Goal: Information Seeking & Learning: Learn about a topic

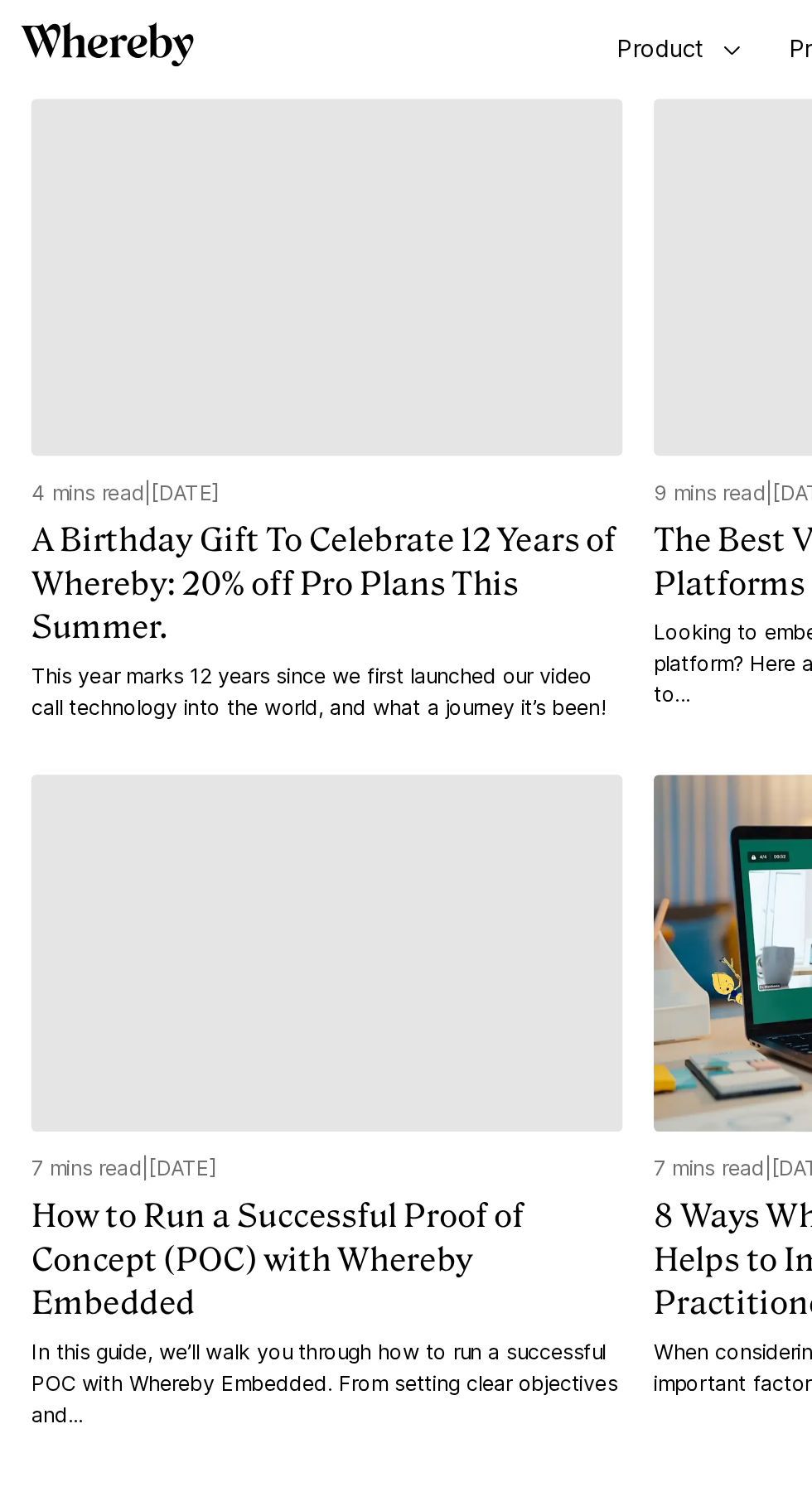
scroll to position [20100, 0]
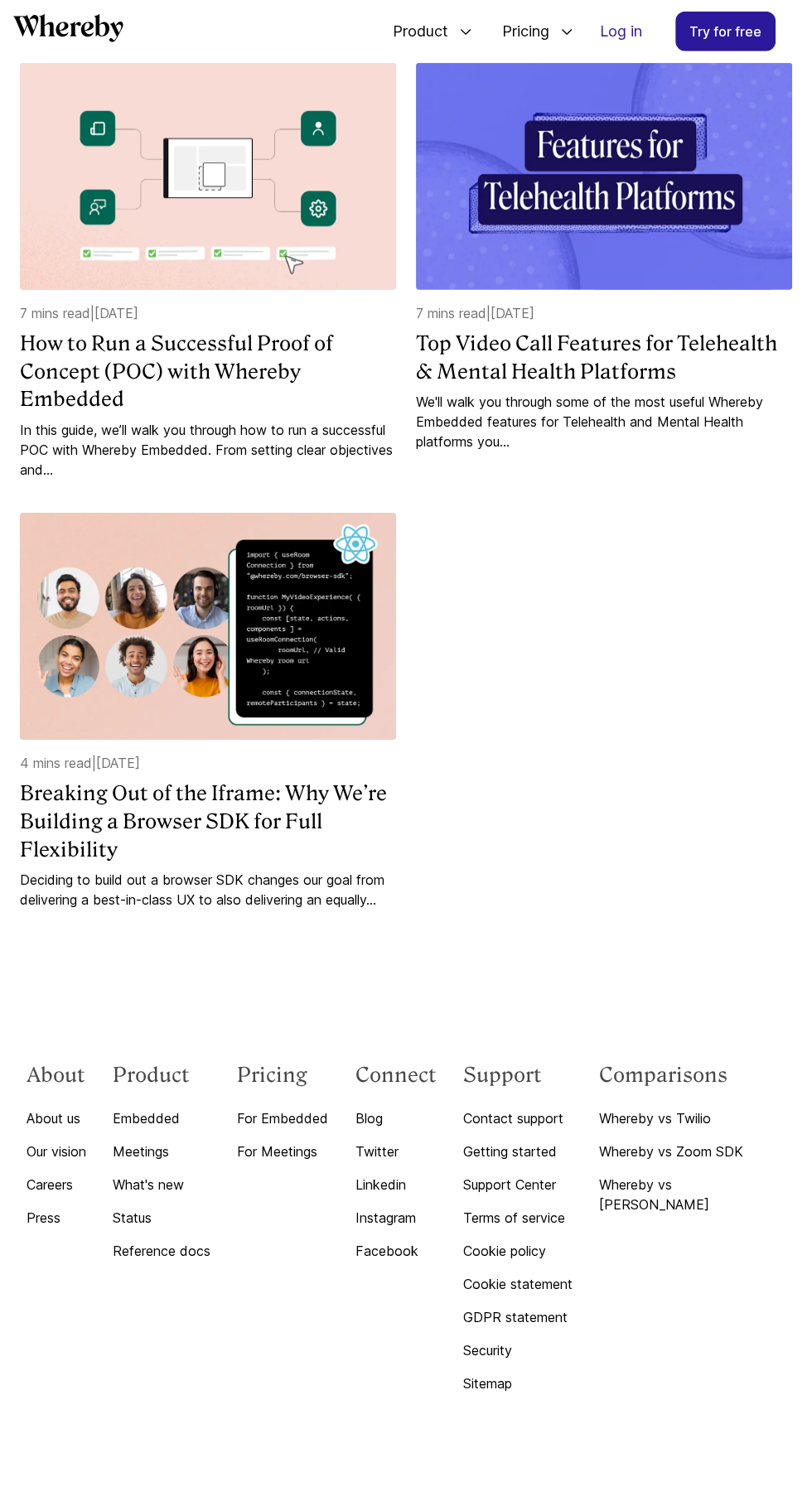
scroll to position [18775, 0]
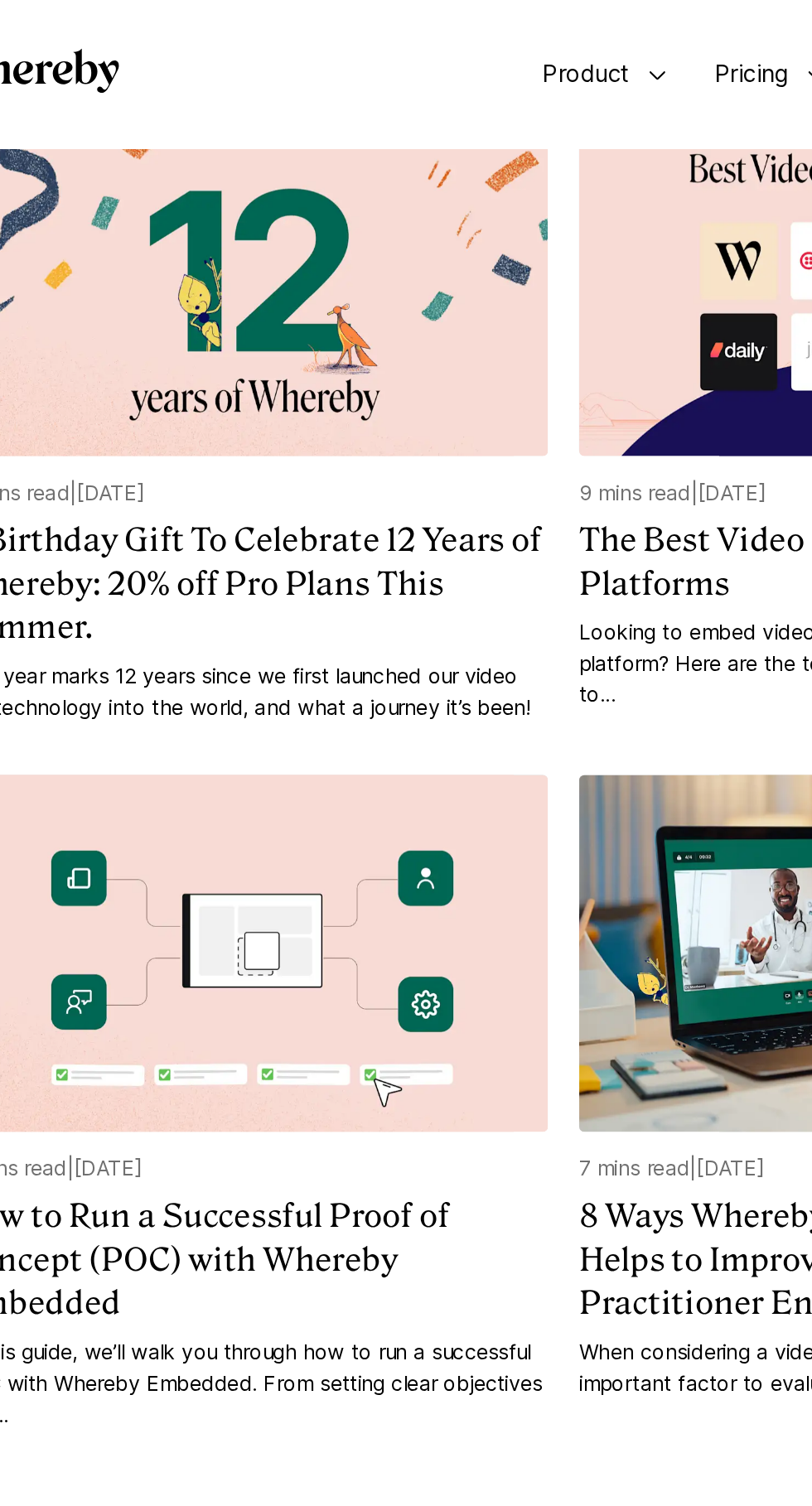
scroll to position [15792, 0]
click at [530, 32] on span "Pricing" at bounding box center [519, 48] width 68 height 55
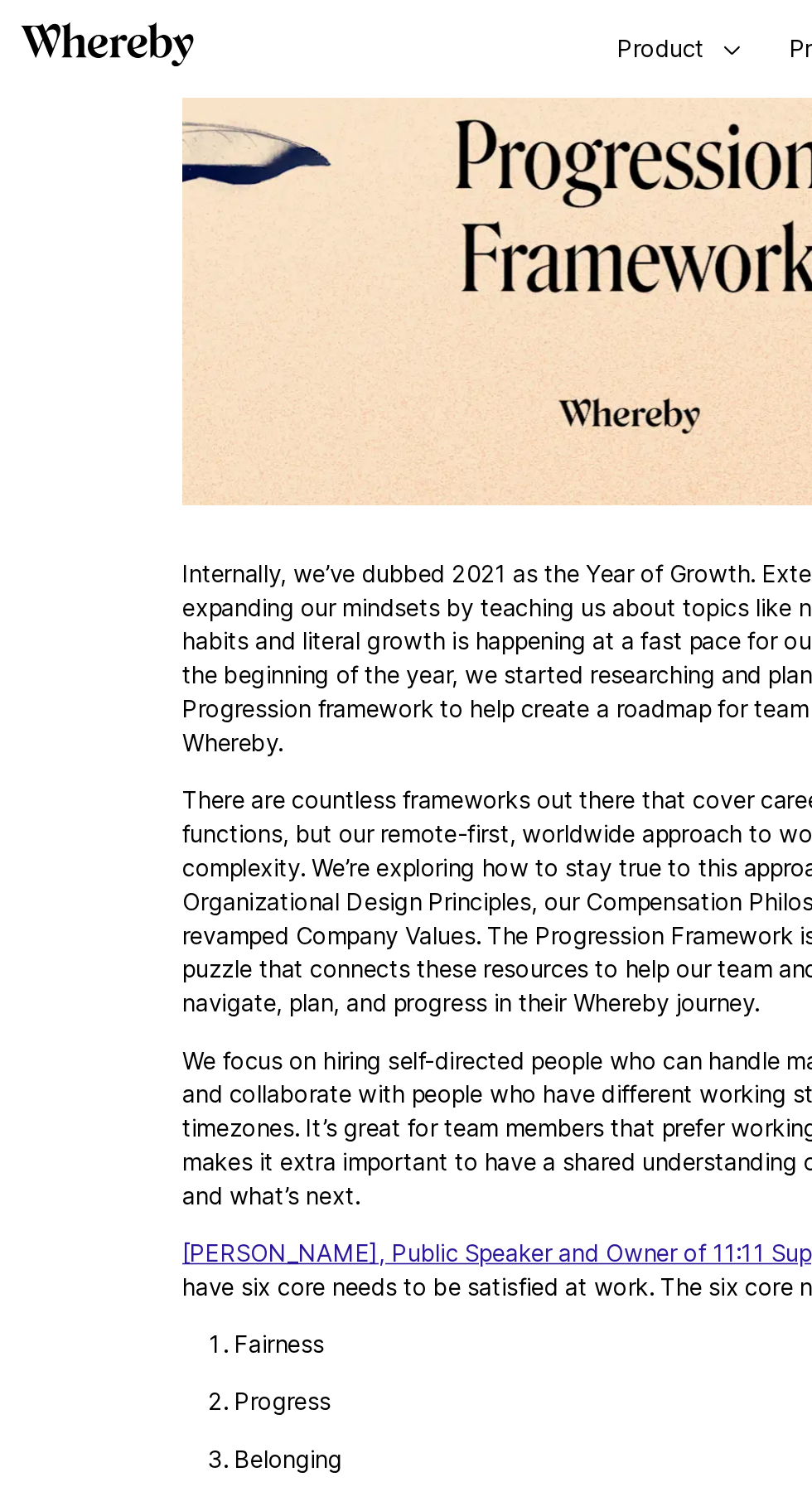
scroll to position [18, 0]
